Goal: Information Seeking & Learning: Find specific fact

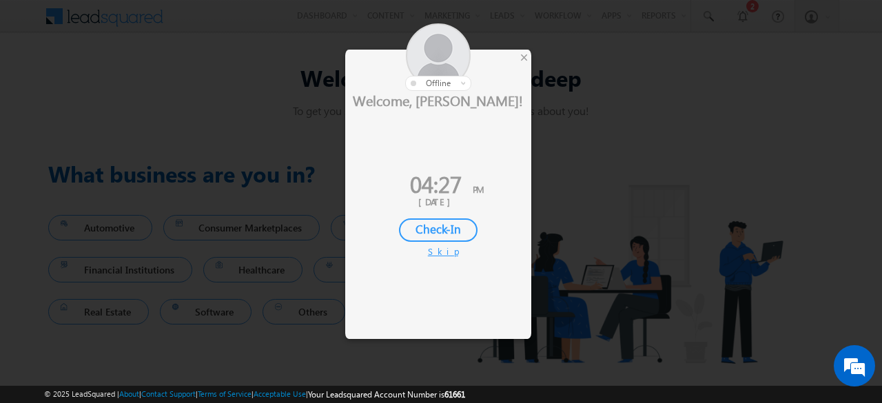
click at [437, 250] on div "Skip" at bounding box center [438, 251] width 21 height 12
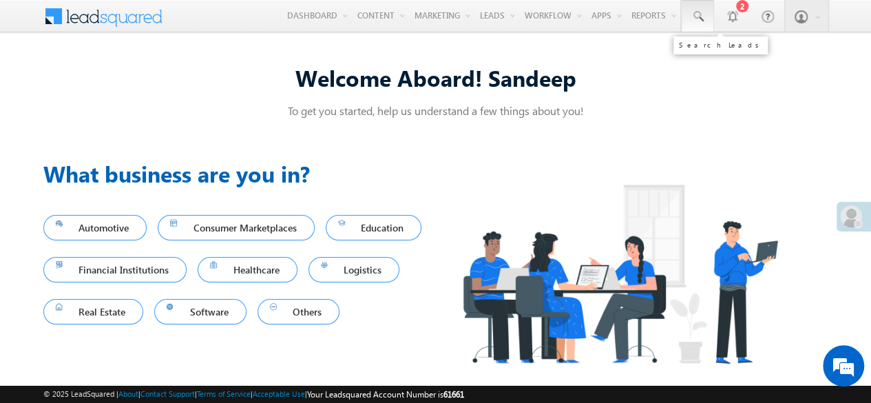
click at [699, 19] on span at bounding box center [698, 17] width 14 height 14
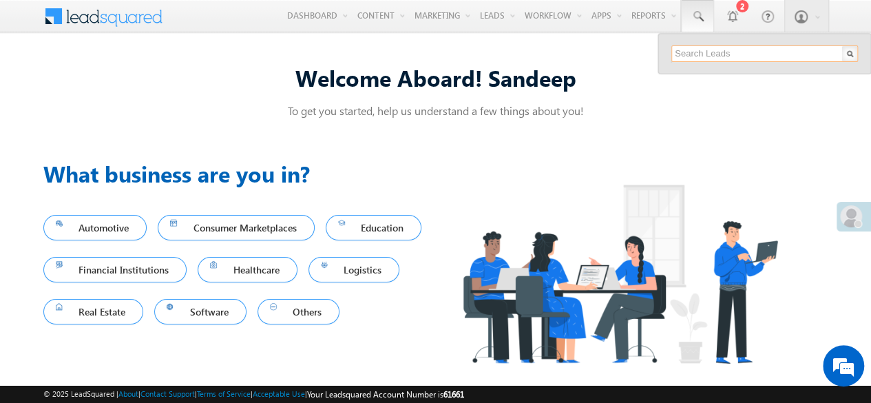
click at [745, 54] on input "text" at bounding box center [765, 53] width 187 height 17
paste input "3064745"
type input "3064745"
click at [767, 56] on input "3064745" at bounding box center [765, 53] width 187 height 17
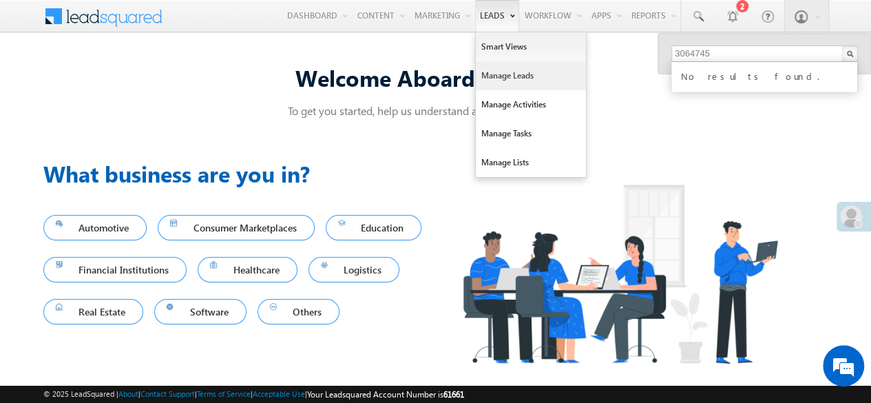
click at [506, 76] on link "Manage Leads" at bounding box center [531, 75] width 110 height 29
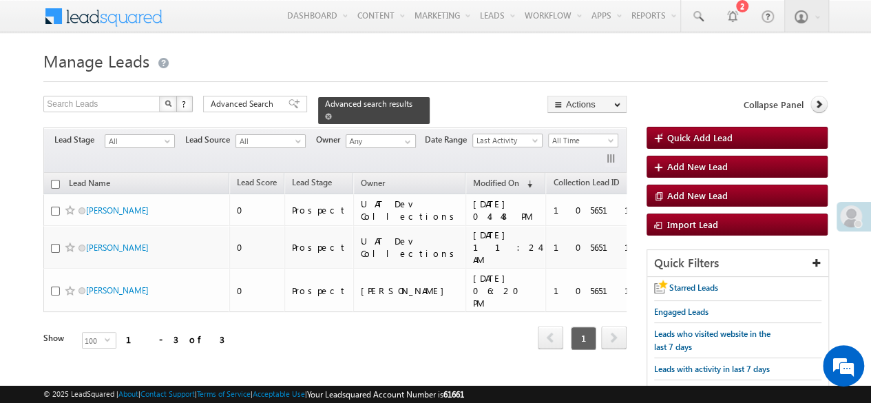
click at [332, 113] on span at bounding box center [328, 116] width 7 height 7
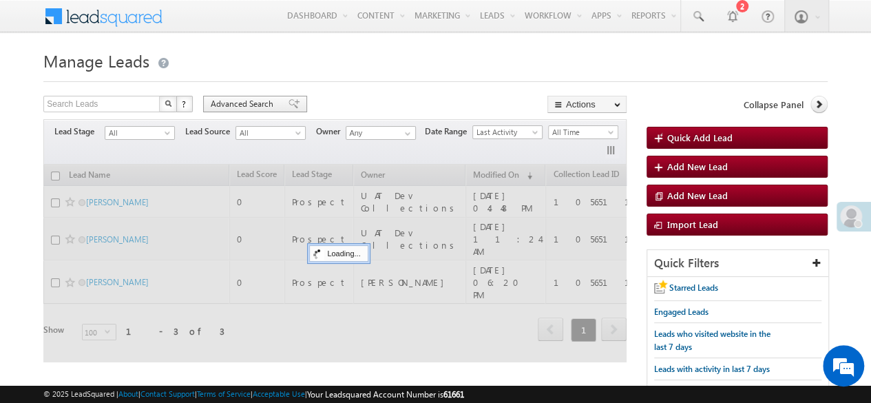
click at [262, 105] on span "Advanced Search" at bounding box center [244, 104] width 67 height 12
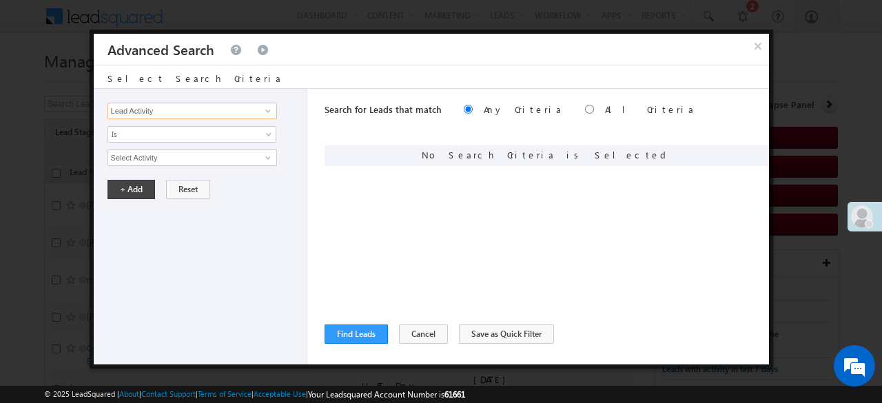
click at [223, 112] on input "Lead Activity" at bounding box center [191, 111] width 169 height 17
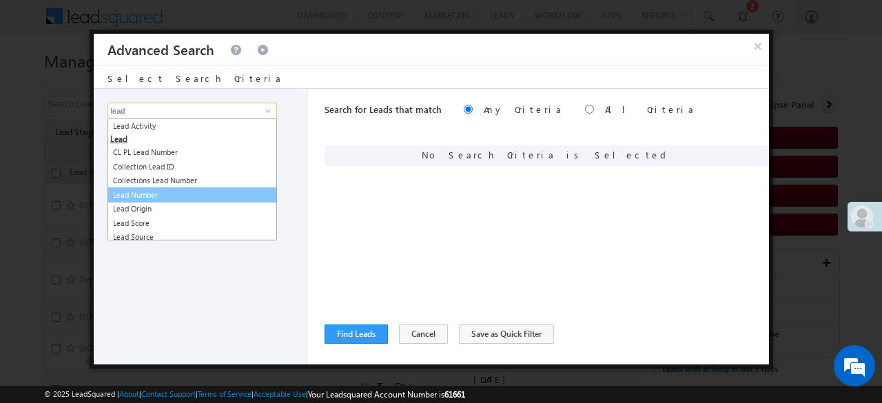
click at [178, 191] on link "Lead Number" at bounding box center [191, 195] width 169 height 16
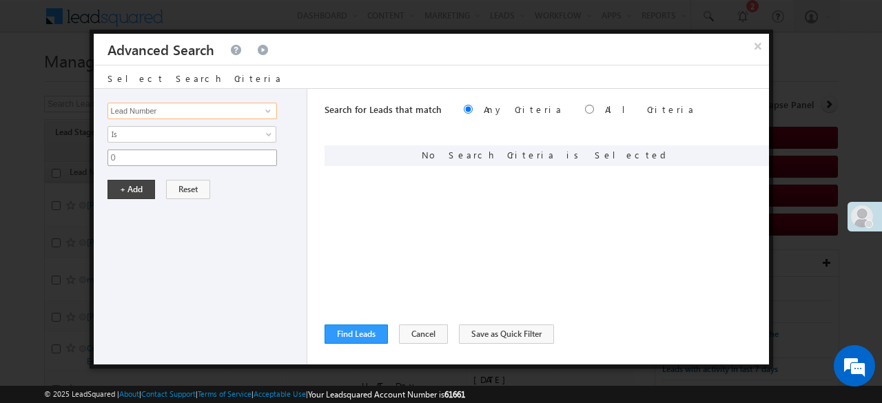
type input "Lead Number"
click at [132, 153] on input "0" at bounding box center [191, 157] width 169 height 17
paste input "3064745"
type input "3064745"
click at [131, 187] on button "+ Add" at bounding box center [131, 189] width 48 height 19
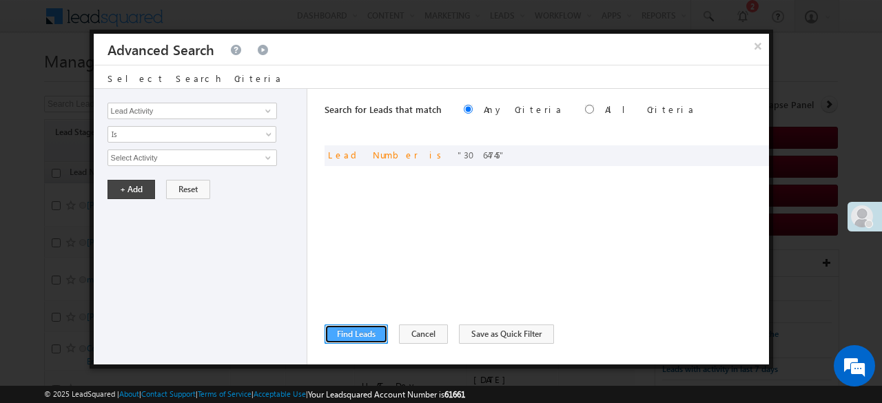
click at [354, 337] on button "Find Leads" at bounding box center [355, 333] width 63 height 19
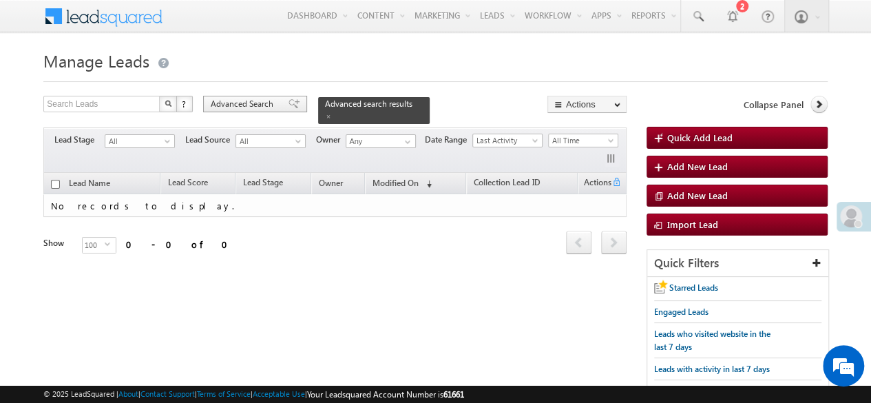
click at [244, 105] on span "Advanced Search" at bounding box center [244, 104] width 67 height 12
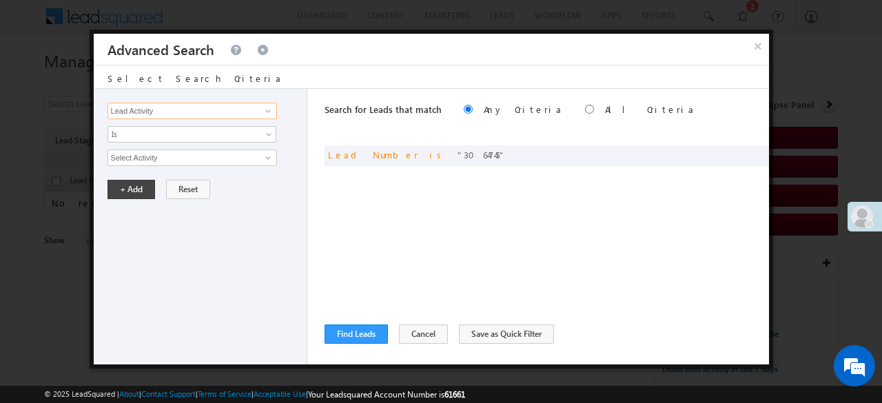
click at [183, 110] on input "Lead Activity" at bounding box center [191, 111] width 169 height 17
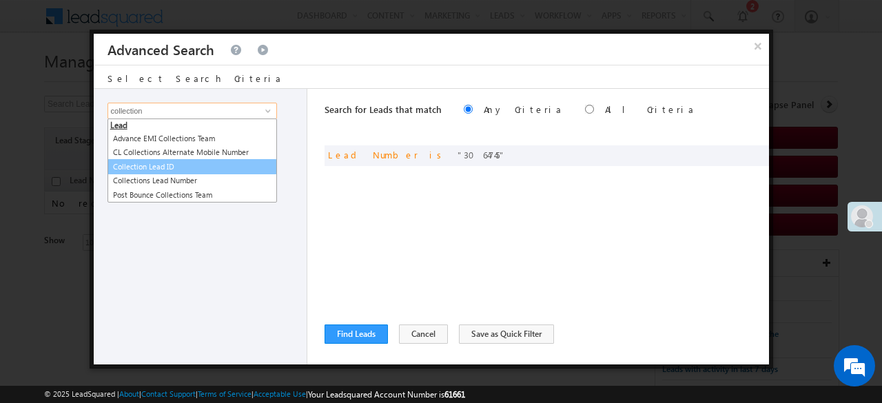
click at [157, 162] on link "Collection Lead ID" at bounding box center [191, 167] width 169 height 16
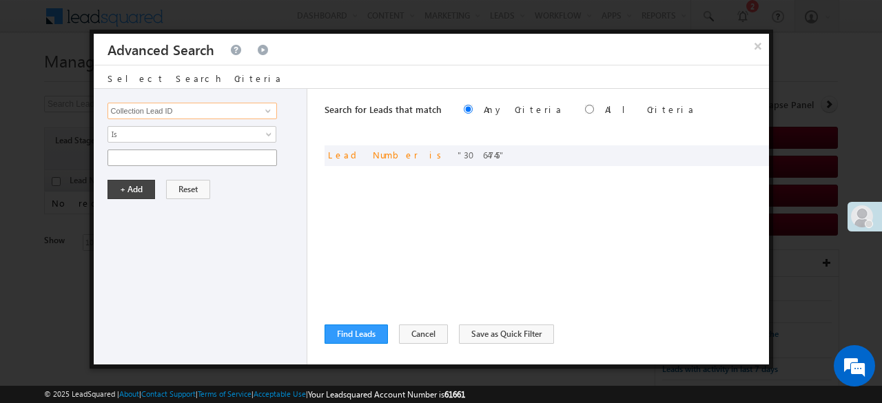
type input "Collection Lead ID"
click at [148, 155] on input "text" at bounding box center [191, 157] width 169 height 17
paste input "3064745"
type input "3064745"
click at [134, 186] on button "+ Add" at bounding box center [131, 189] width 48 height 19
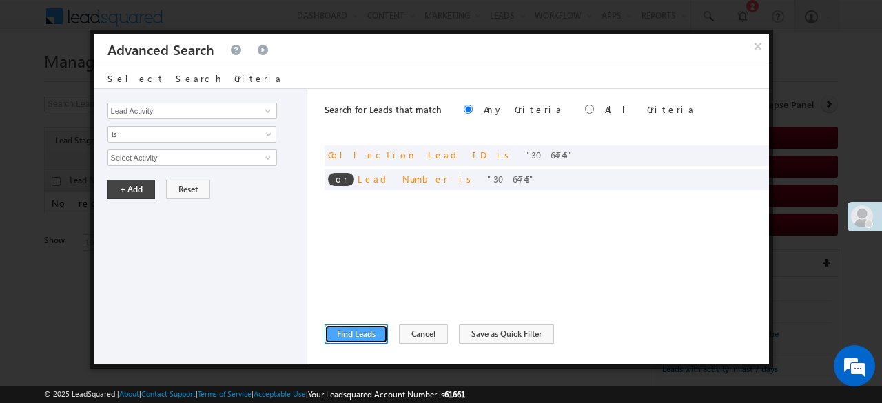
click at [362, 333] on button "Find Leads" at bounding box center [355, 333] width 63 height 19
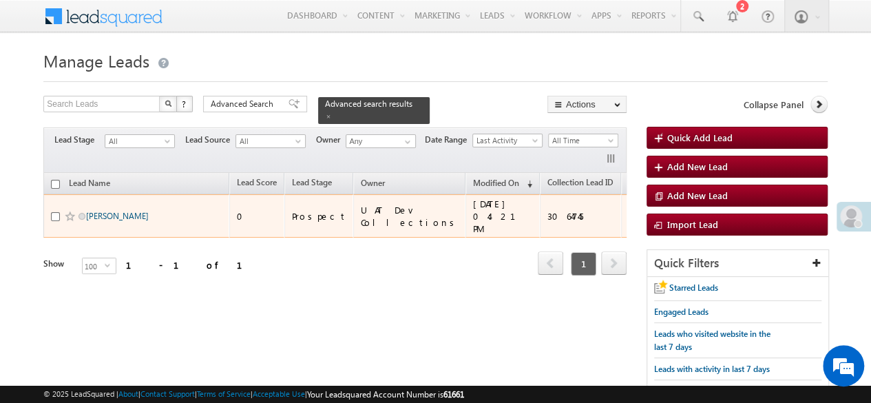
click at [107, 211] on link "SAMRIDHI CHAUHAN" at bounding box center [117, 216] width 63 height 10
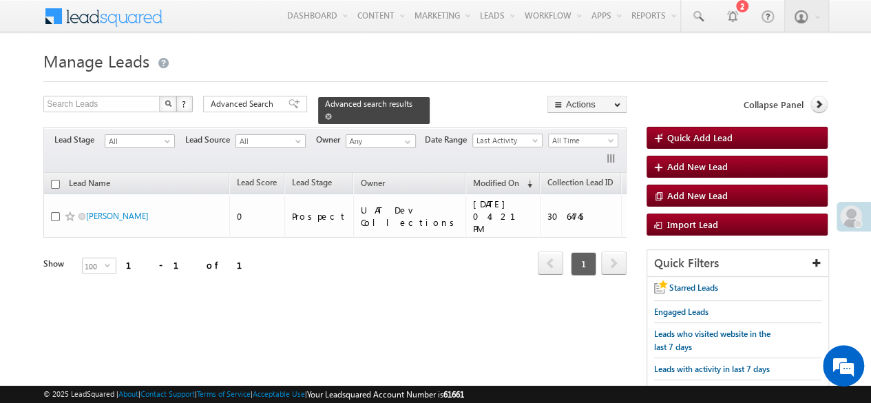
click at [344, 104] on span "Advanced search results" at bounding box center [368, 103] width 87 height 10
click at [260, 101] on span "Advanced Search" at bounding box center [244, 104] width 67 height 12
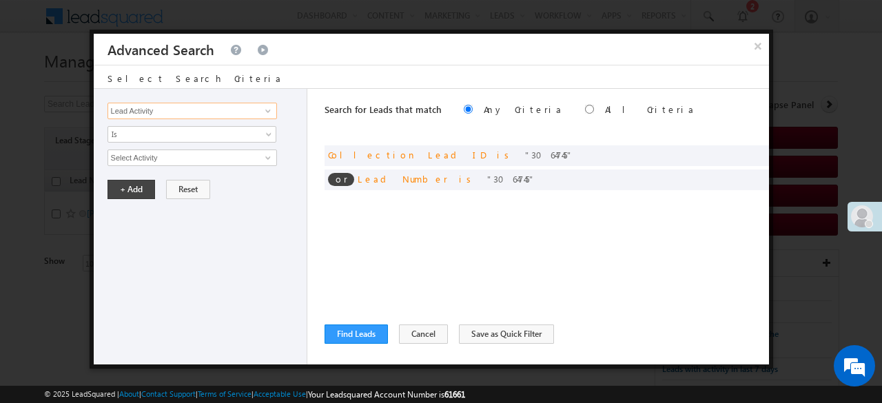
click at [176, 110] on input "Lead Activity" at bounding box center [191, 111] width 169 height 17
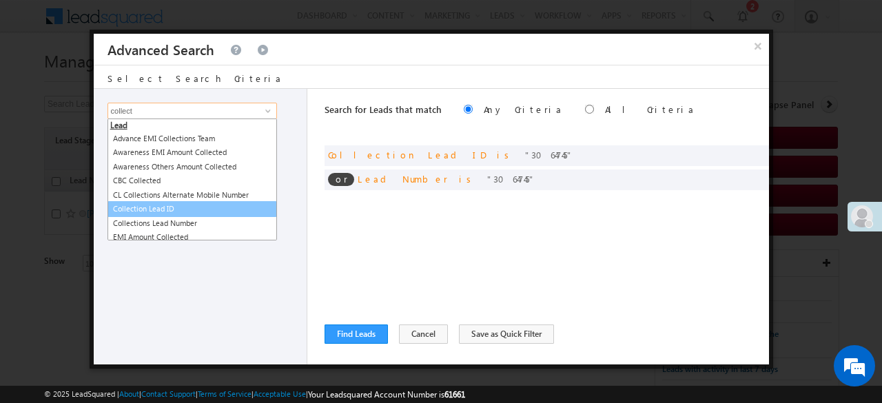
click at [165, 205] on link "Collection Lead ID" at bounding box center [191, 209] width 169 height 16
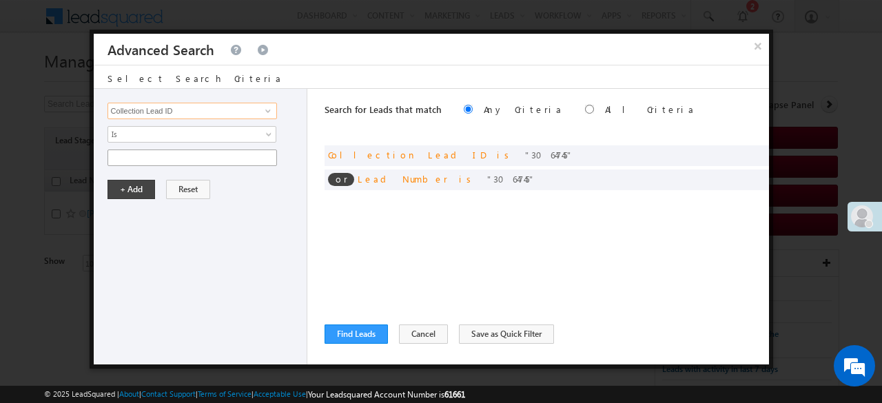
type input "Collection Lead ID"
click at [147, 157] on input "text" at bounding box center [191, 157] width 169 height 17
paste input "SME0105935"
type input "SME0105935"
click at [135, 183] on button "+ Add" at bounding box center [131, 189] width 48 height 19
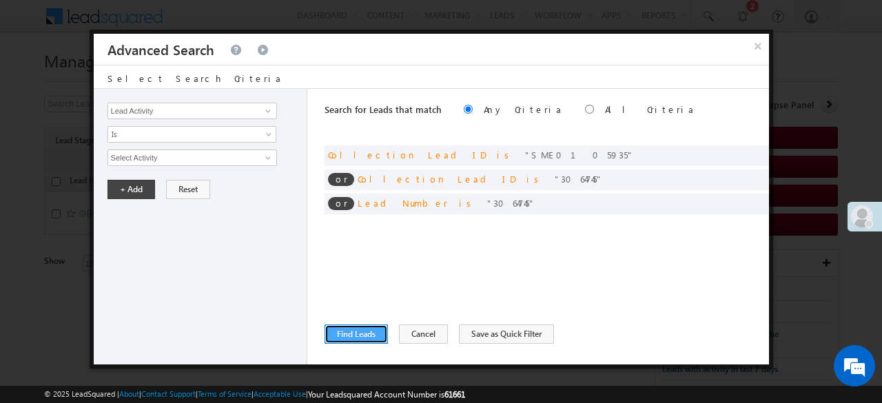
click at [353, 333] on button "Find Leads" at bounding box center [355, 333] width 63 height 19
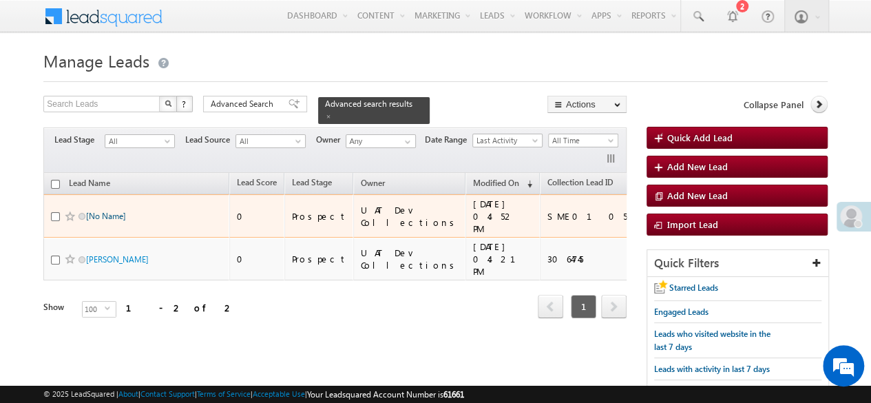
click at [121, 211] on link "[No Name]" at bounding box center [106, 216] width 40 height 10
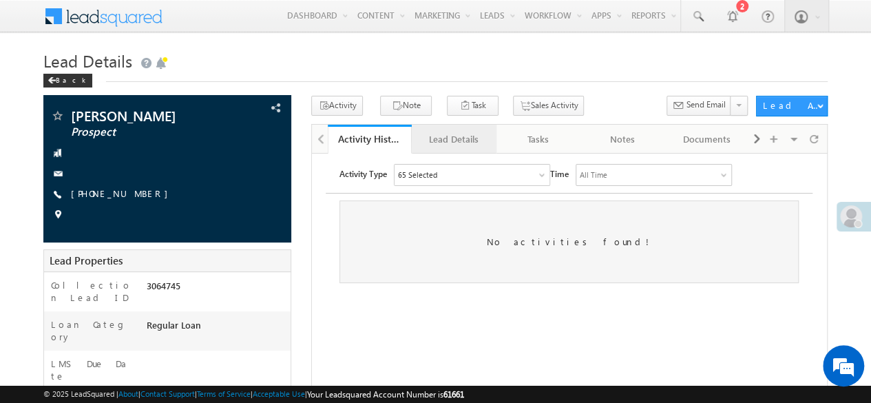
click at [449, 133] on div "Lead Details" at bounding box center [453, 139] width 61 height 17
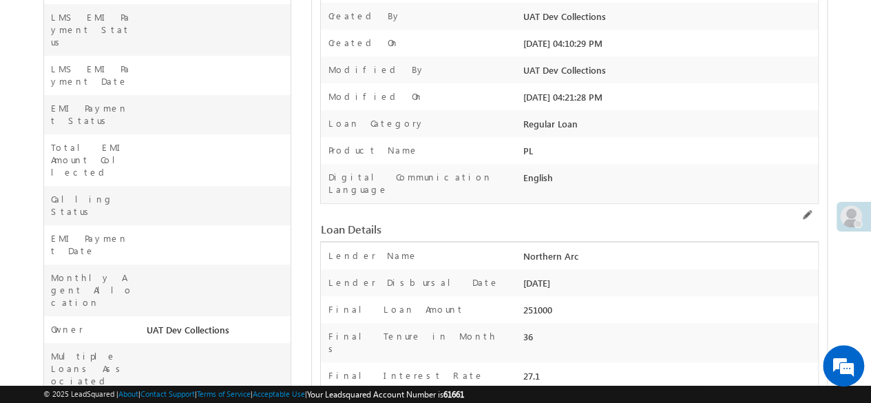
scroll to position [393, 0]
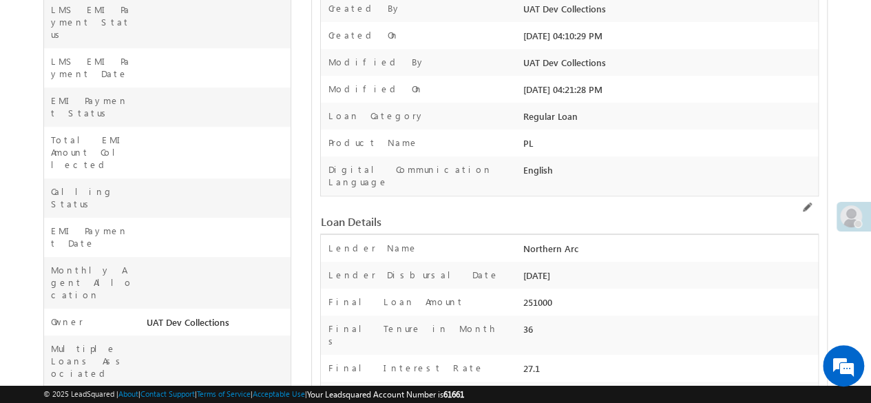
click at [535, 242] on div "Northern Arc" at bounding box center [669, 251] width 298 height 19
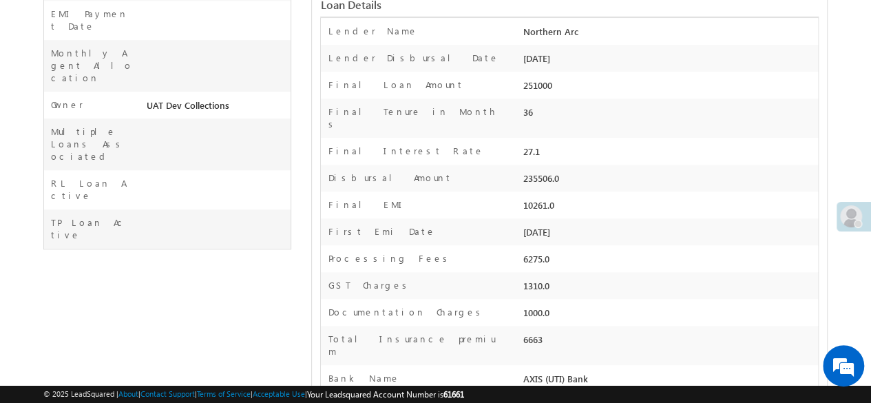
scroll to position [614, 0]
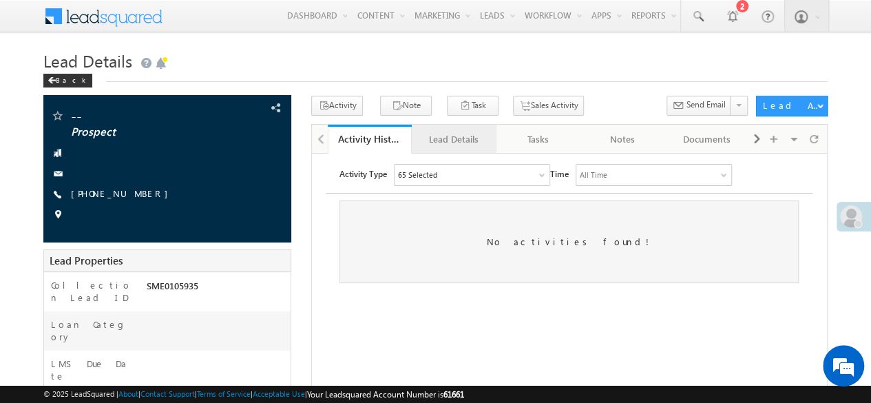
click at [459, 136] on div "Lead Details" at bounding box center [453, 139] width 61 height 17
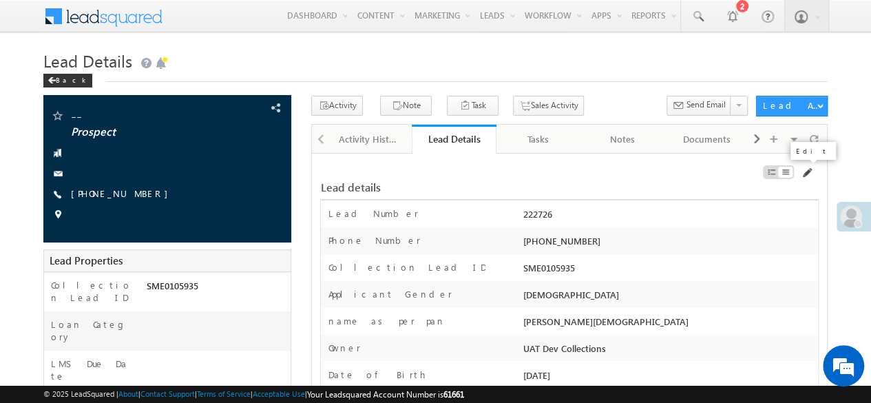
click at [803, 174] on span at bounding box center [806, 172] width 11 height 11
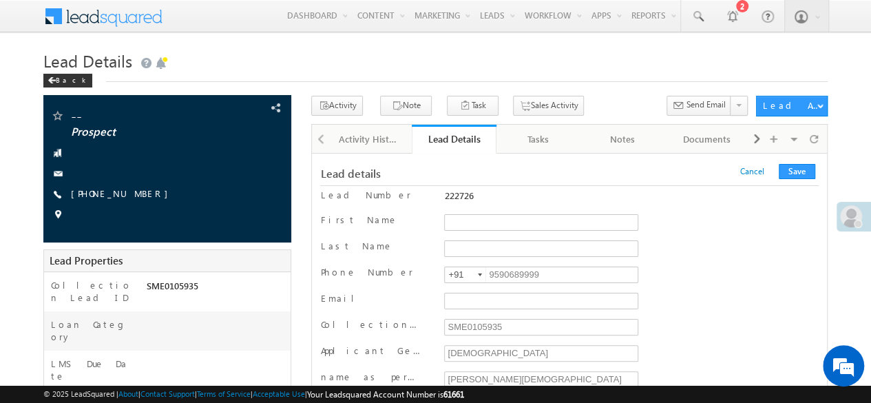
click at [676, 278] on div "Phone Number [PHONE_NUMBER] 9590689999 +91" at bounding box center [569, 276] width 498 height 21
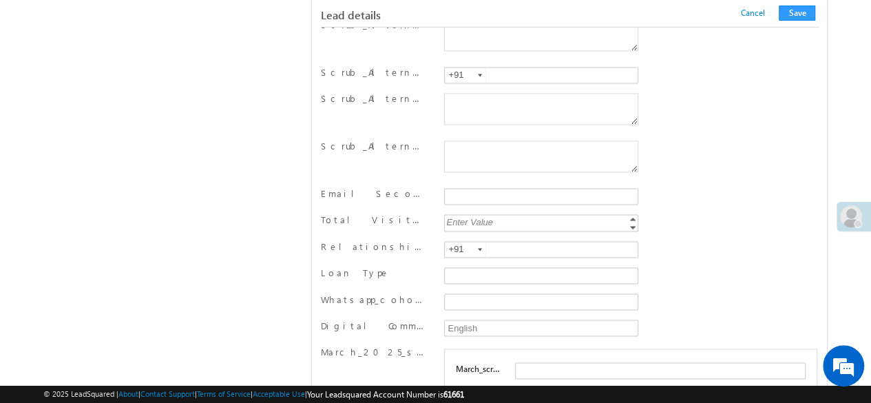
scroll to position [1570, 0]
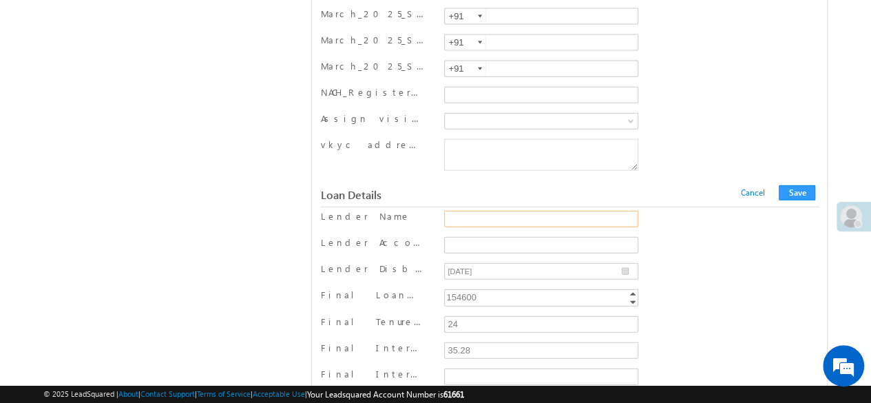
click at [530, 211] on input "Lender Name" at bounding box center [541, 219] width 194 height 17
click at [752, 187] on link "Cancel" at bounding box center [752, 192] width 24 height 10
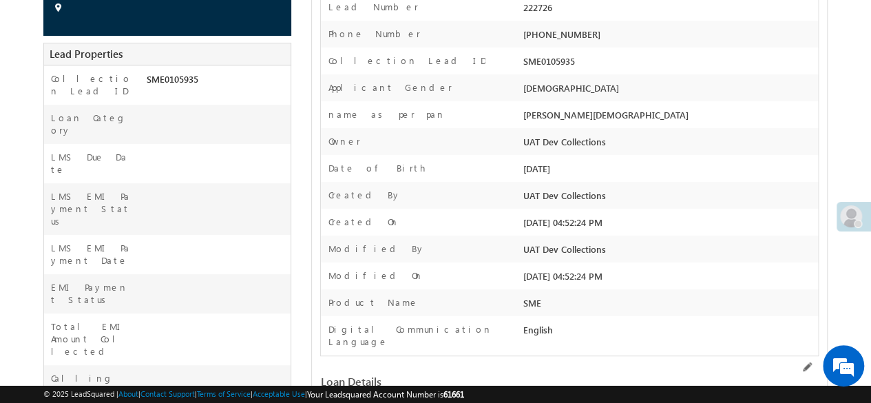
scroll to position [0, 0]
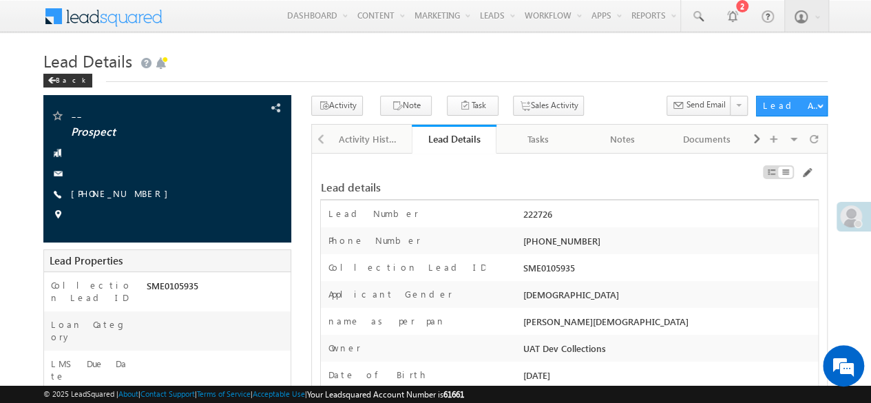
click at [448, 136] on div "Lead Details" at bounding box center [454, 138] width 64 height 13
